Goal: Check status: Check status

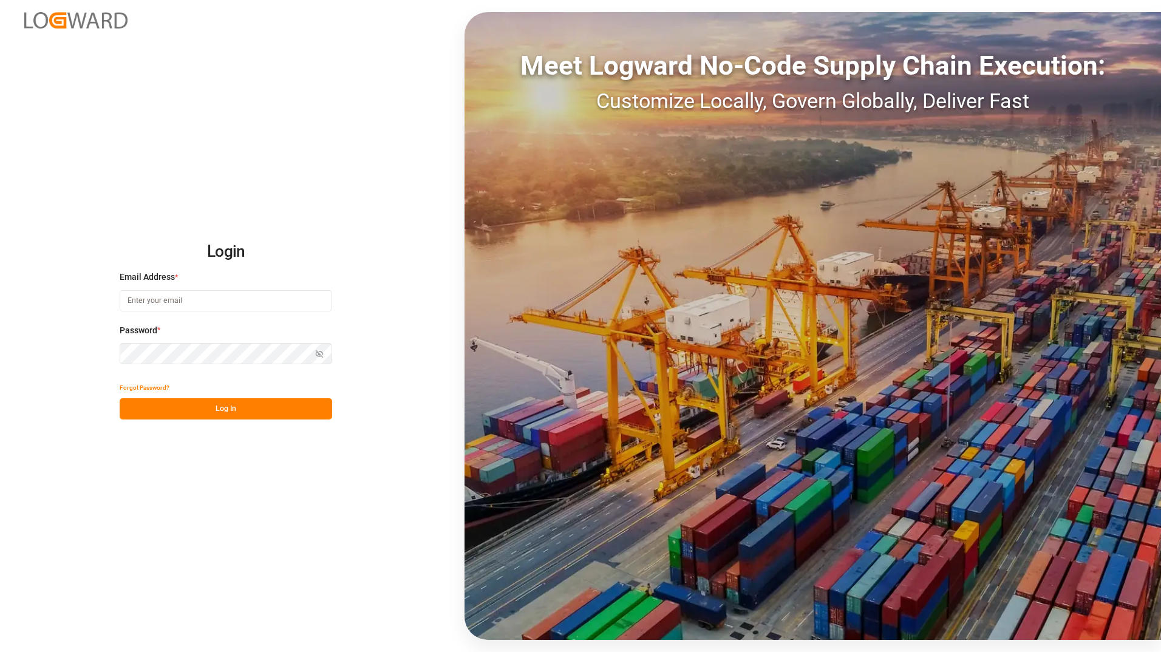
type input "[PERSON_NAME][EMAIL_ADDRESS][DOMAIN_NAME]"
click at [242, 409] on button "Log In" at bounding box center [226, 408] width 212 height 21
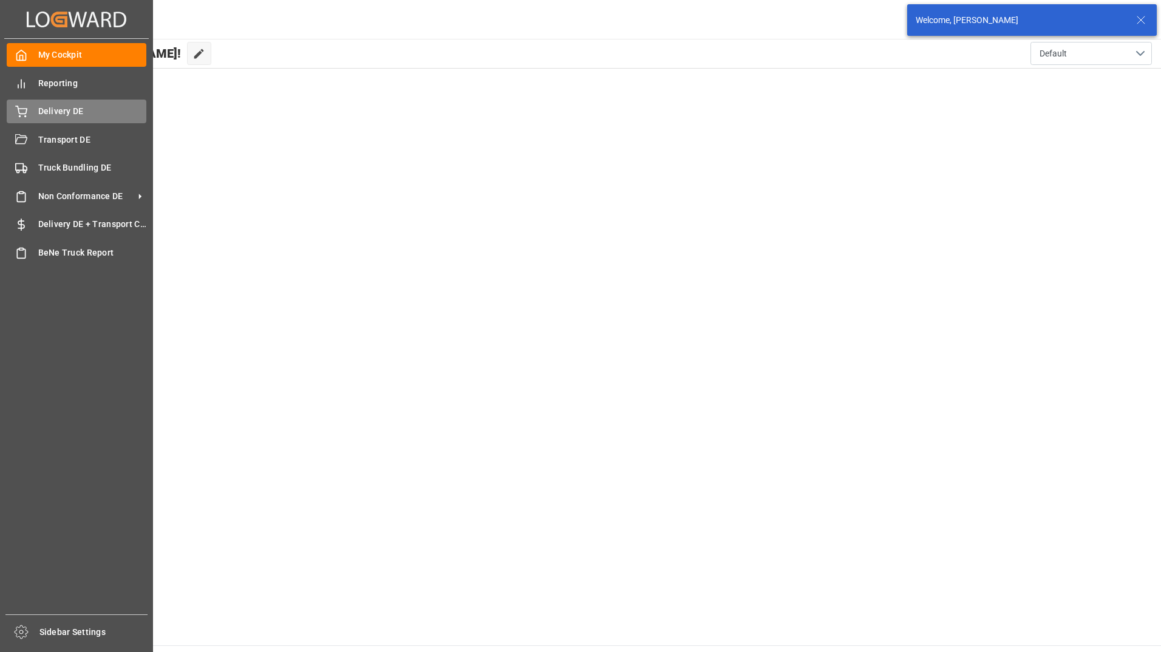
click at [22, 112] on icon at bounding box center [21, 112] width 12 height 12
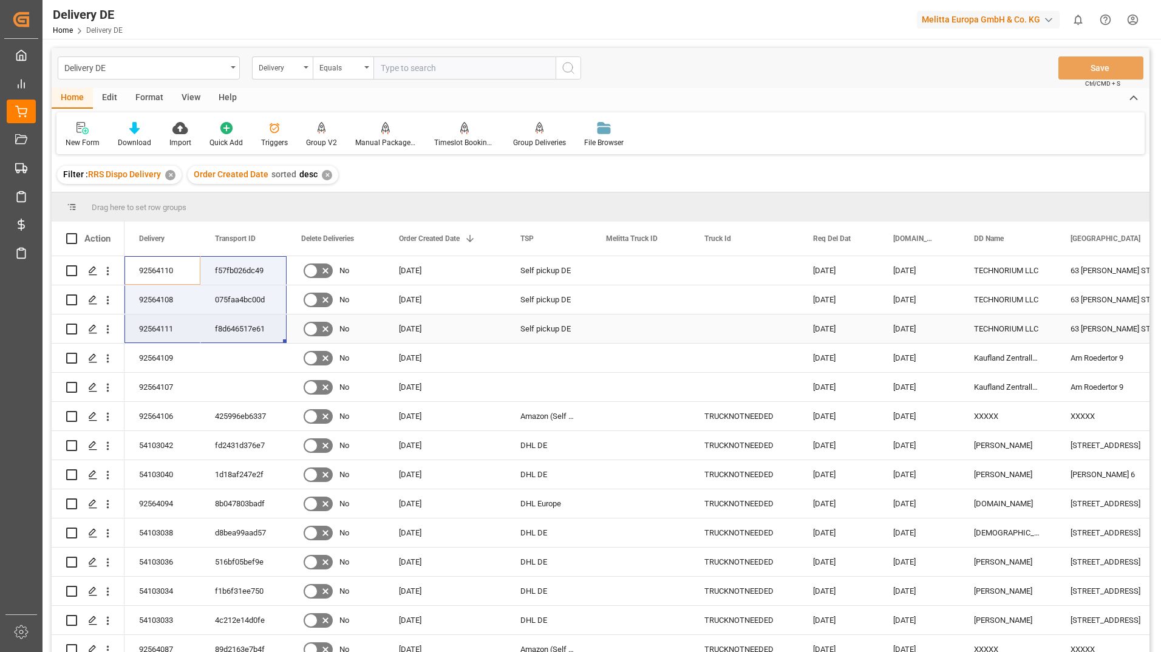
drag, startPoint x: 190, startPoint y: 301, endPoint x: 223, endPoint y: 320, distance: 37.8
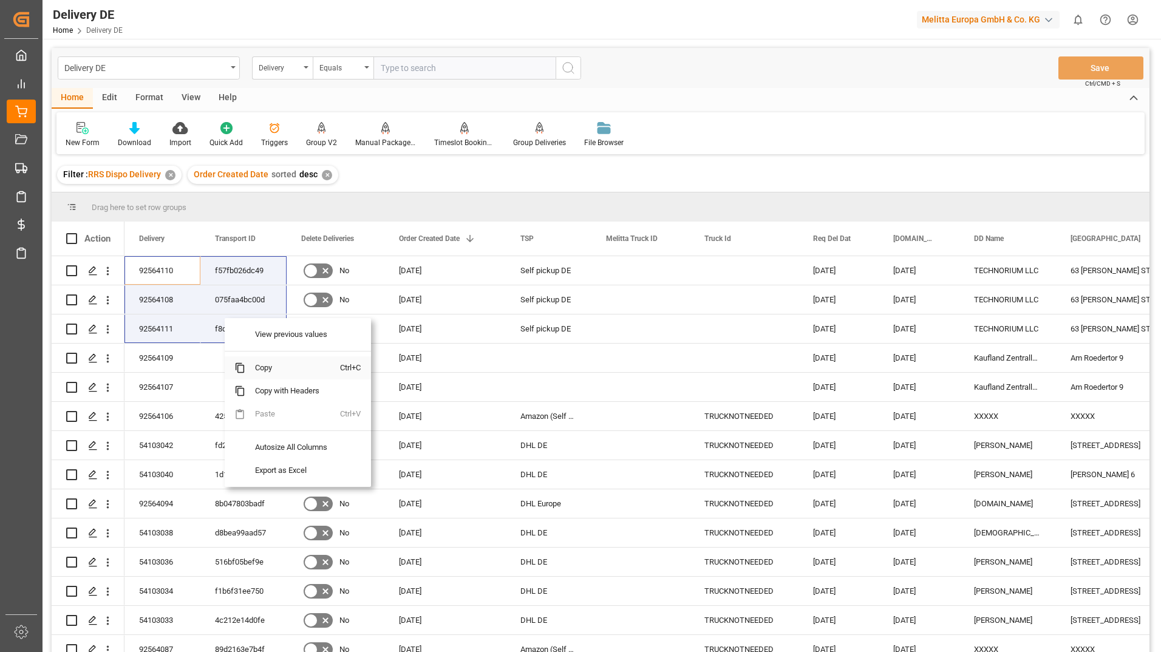
click at [268, 367] on span "Copy" at bounding box center [292, 367] width 95 height 23
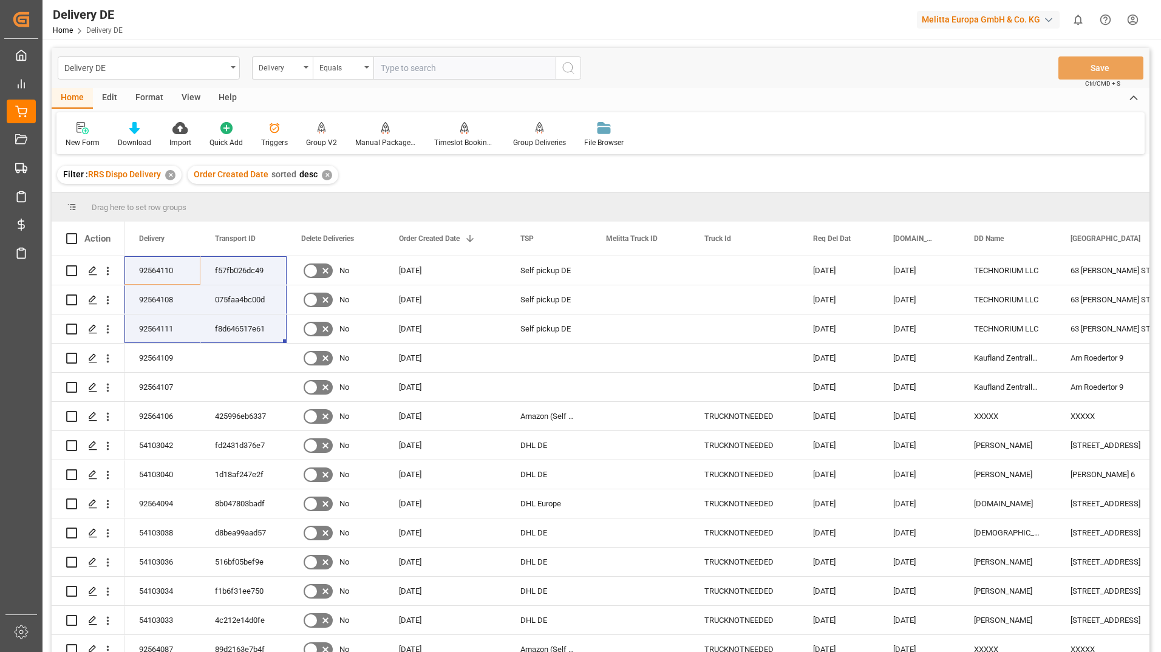
click at [277, 26] on div "Delivery DE Home Delivery DE Melitta Europa GmbH & Co. KG 0 Notifications Only …" at bounding box center [597, 19] width 1127 height 39
